Goal: Find specific page/section: Find specific page/section

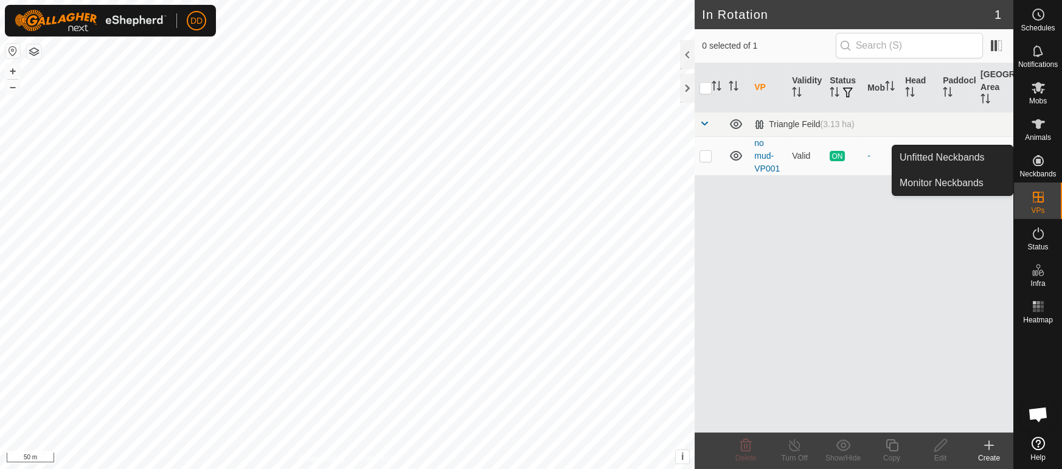
scroll to position [2752, 0]
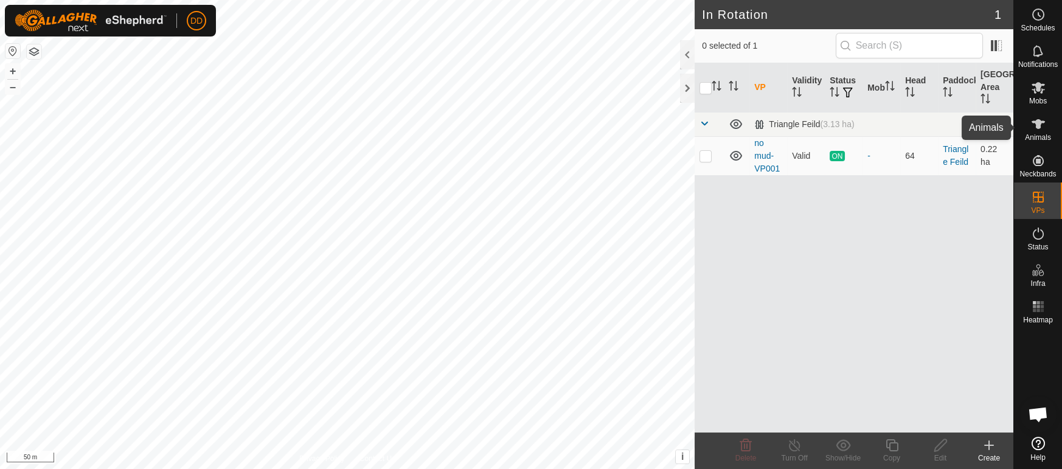
click at [1044, 131] on icon at bounding box center [1038, 124] width 15 height 15
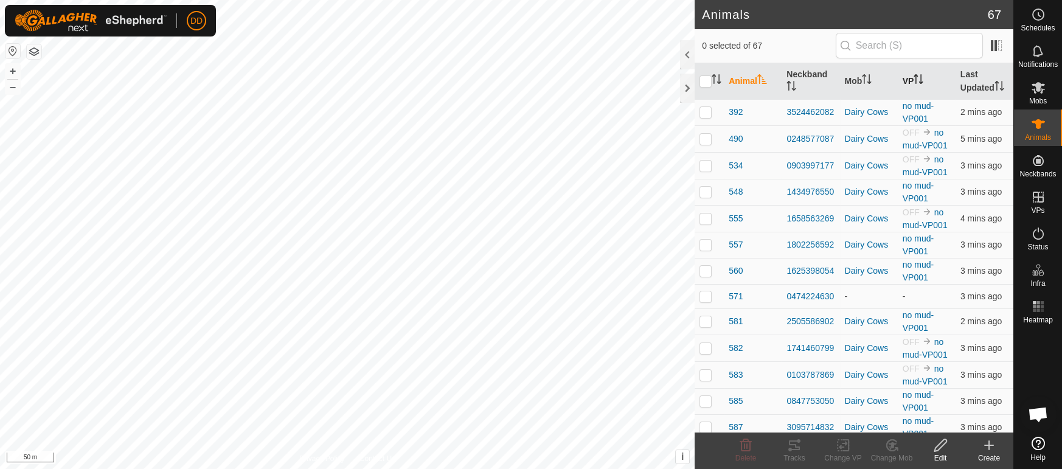
click at [906, 82] on th "VP" at bounding box center [927, 81] width 58 height 36
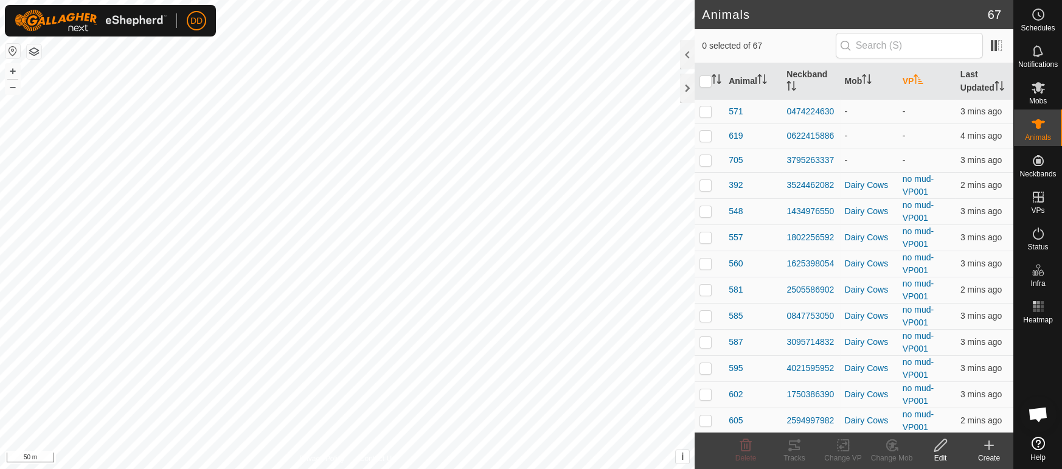
click at [906, 82] on th "VP" at bounding box center [927, 81] width 58 height 36
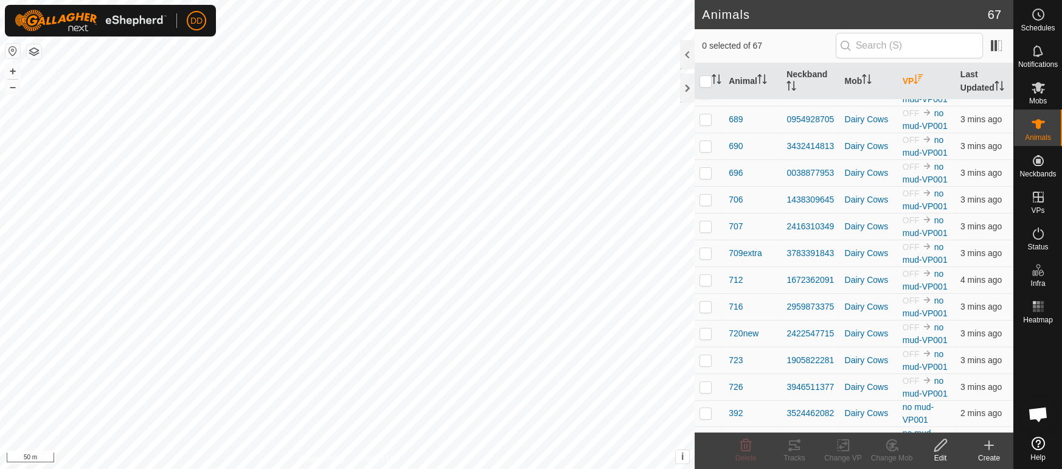
scroll to position [807, 0]
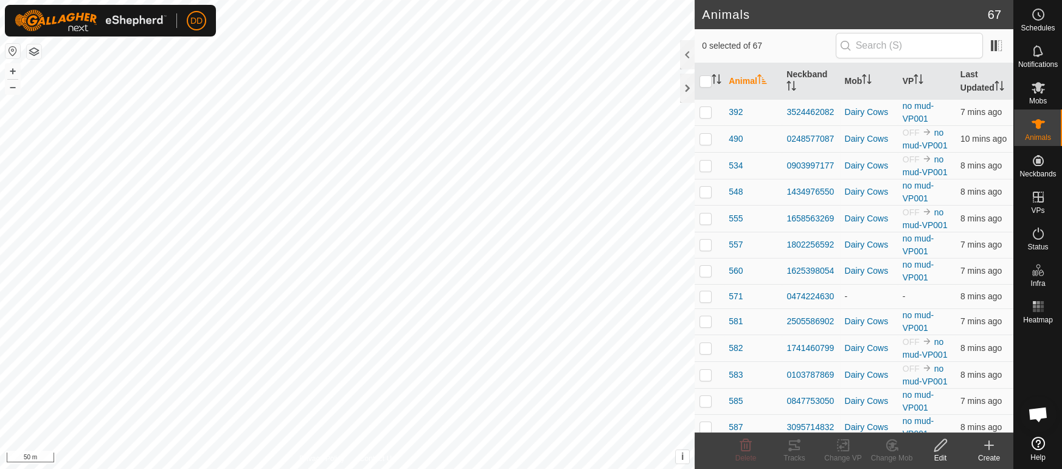
scroll to position [2752, 0]
